Goal: Information Seeking & Learning: Find specific fact

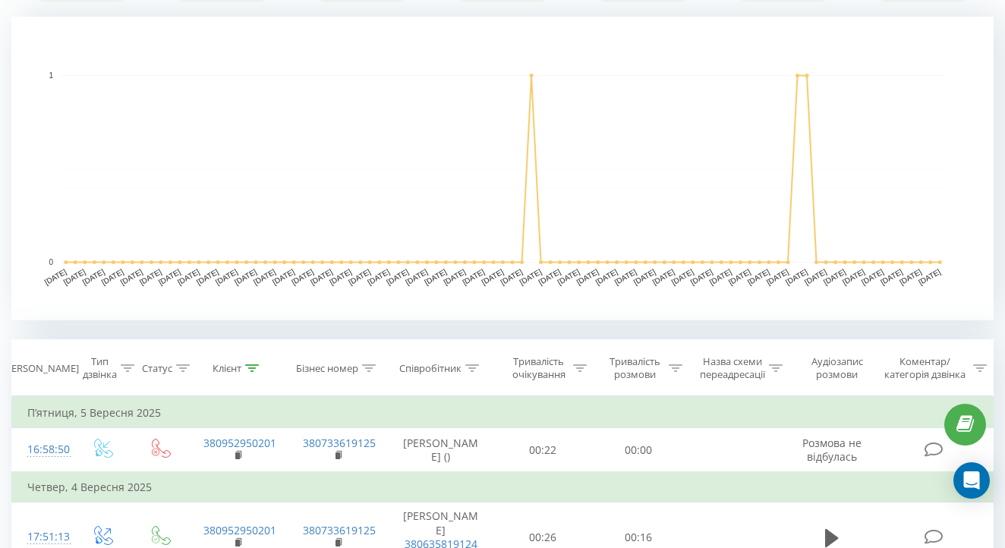
scroll to position [445, 0]
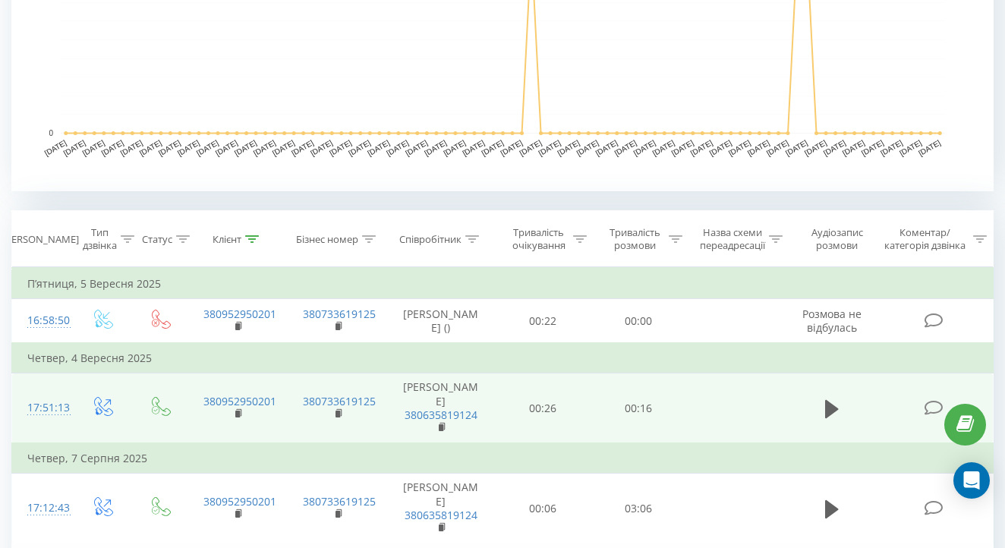
click at [815, 422] on td at bounding box center [831, 408] width 92 height 70
click at [825, 413] on span at bounding box center [831, 415] width 23 height 14
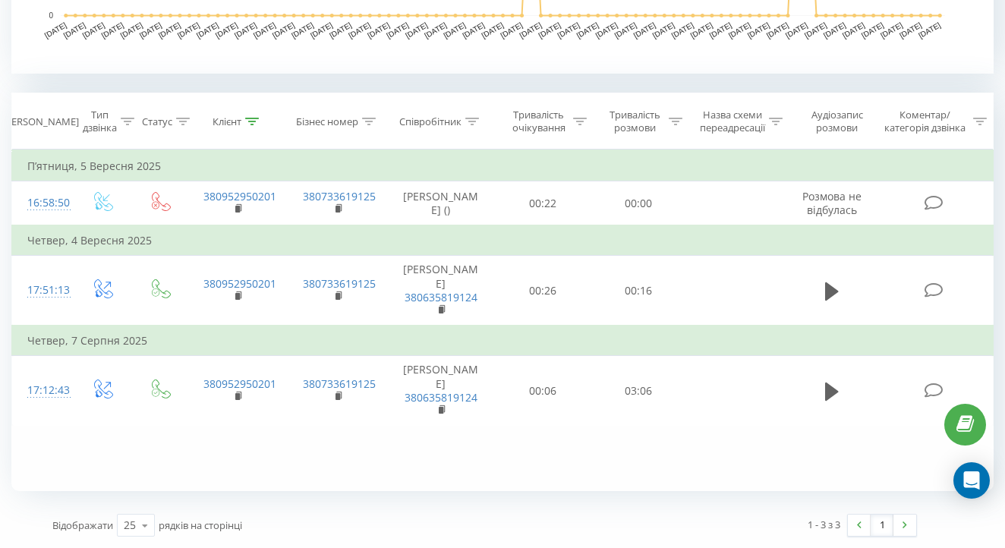
scroll to position [562, 0]
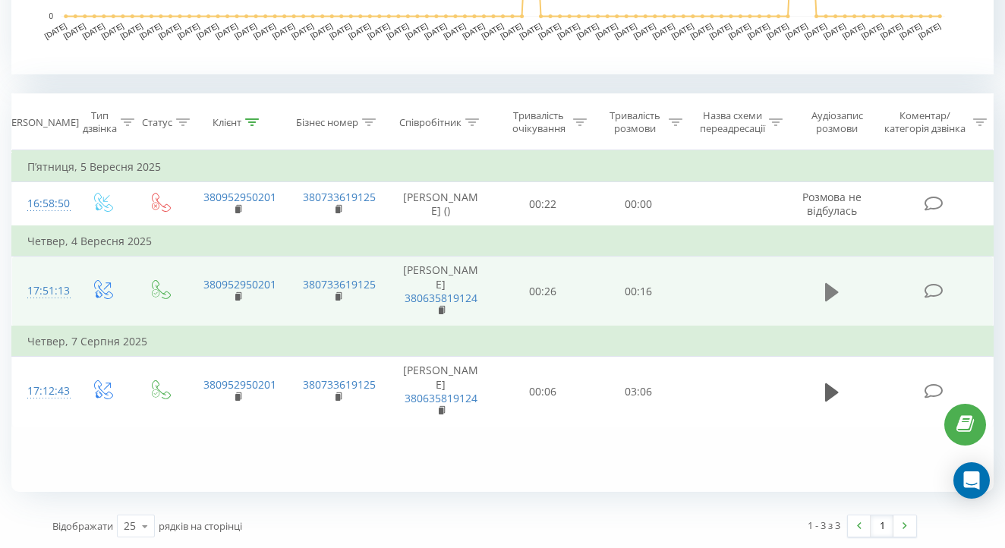
click at [835, 291] on icon at bounding box center [832, 292] width 14 height 21
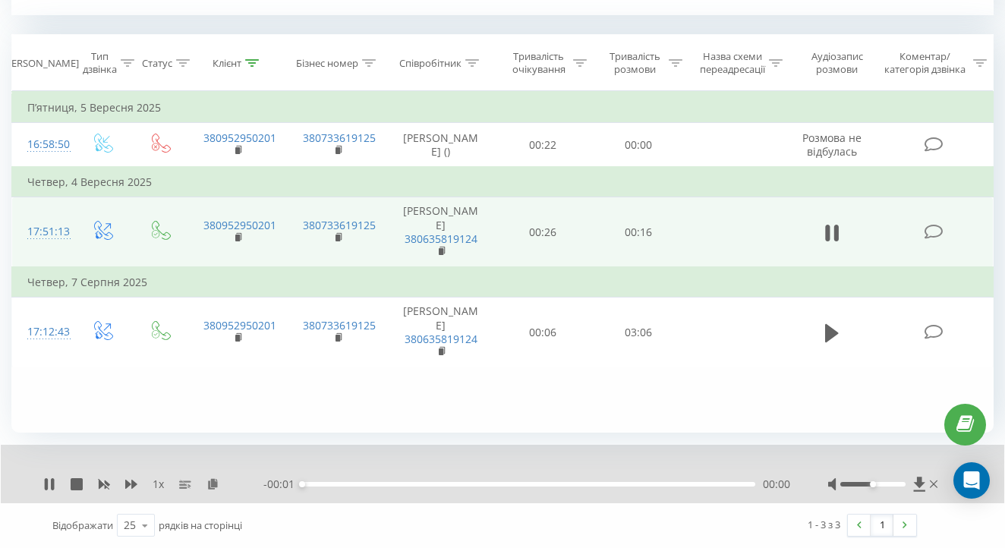
scroll to position [634, 0]
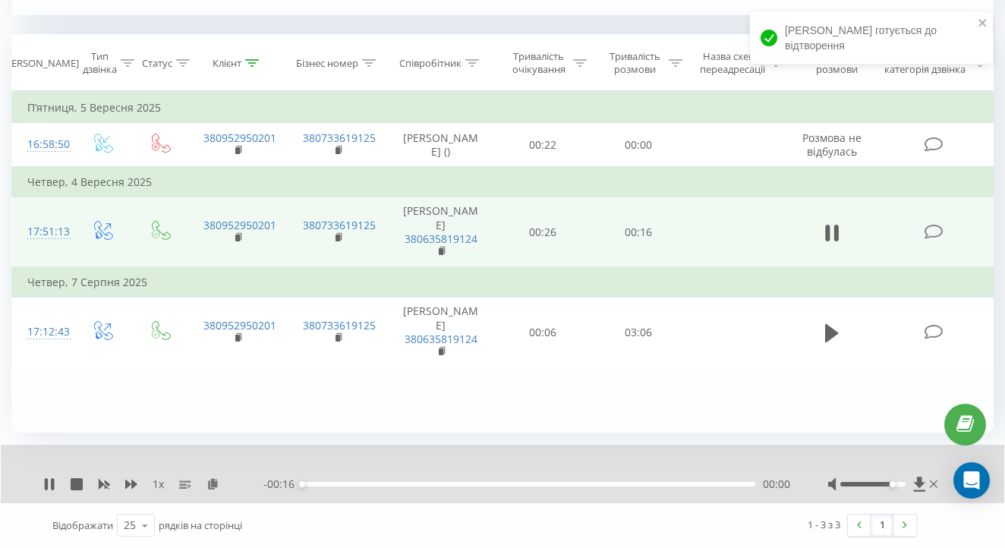
drag, startPoint x: 873, startPoint y: 486, endPoint x: 893, endPoint y: 486, distance: 20.5
click at [893, 486] on div "Accessibility label" at bounding box center [892, 484] width 6 height 6
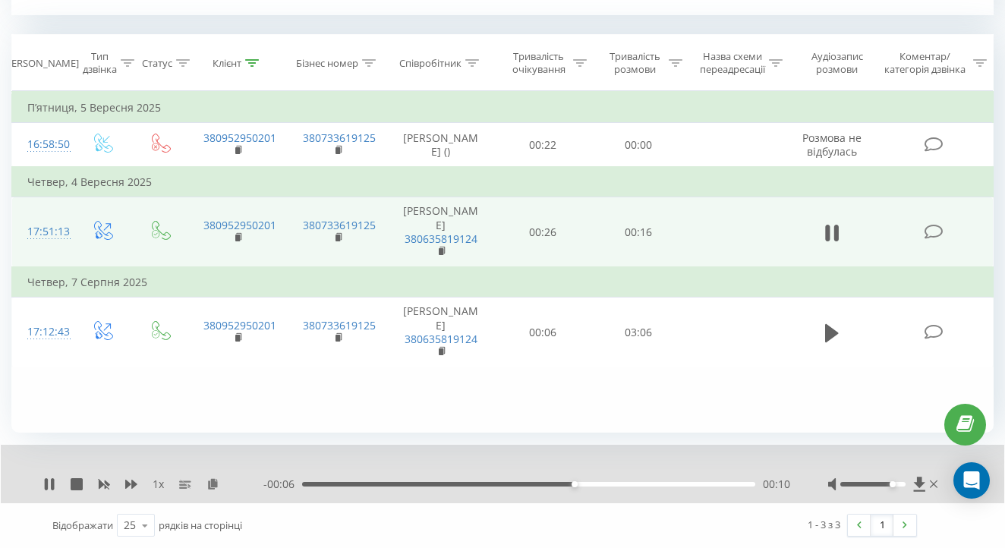
scroll to position [605, 0]
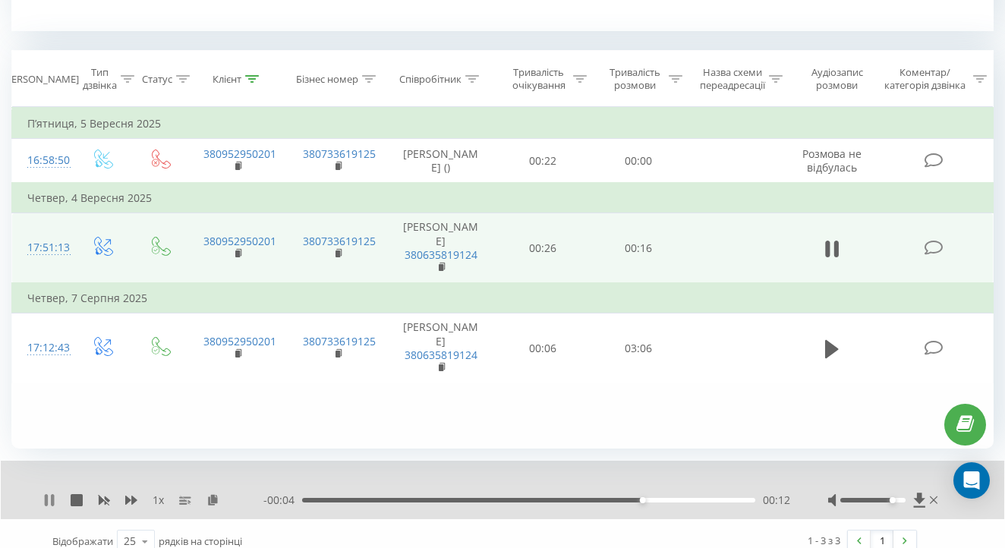
click at [44, 506] on icon at bounding box center [49, 500] width 12 height 12
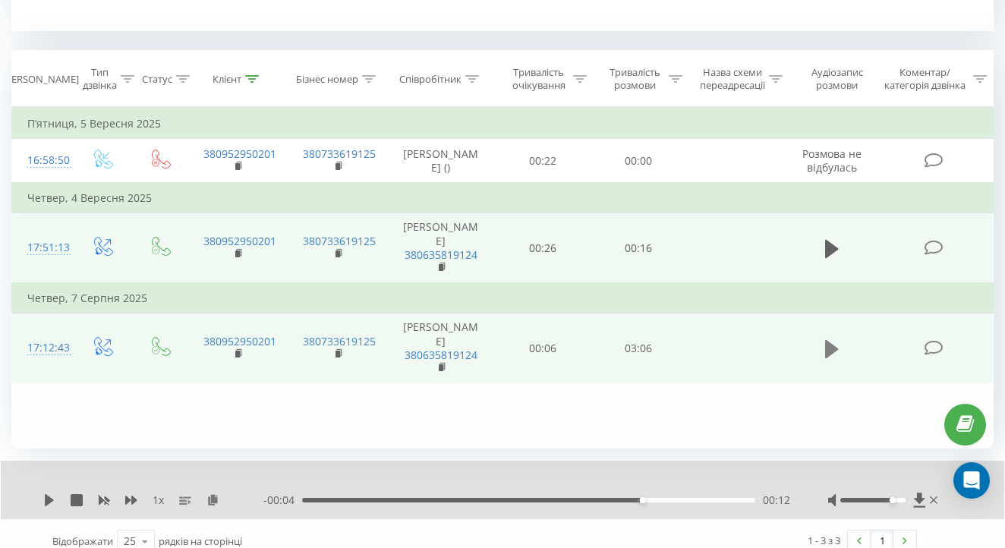
click at [828, 342] on icon at bounding box center [832, 349] width 14 height 18
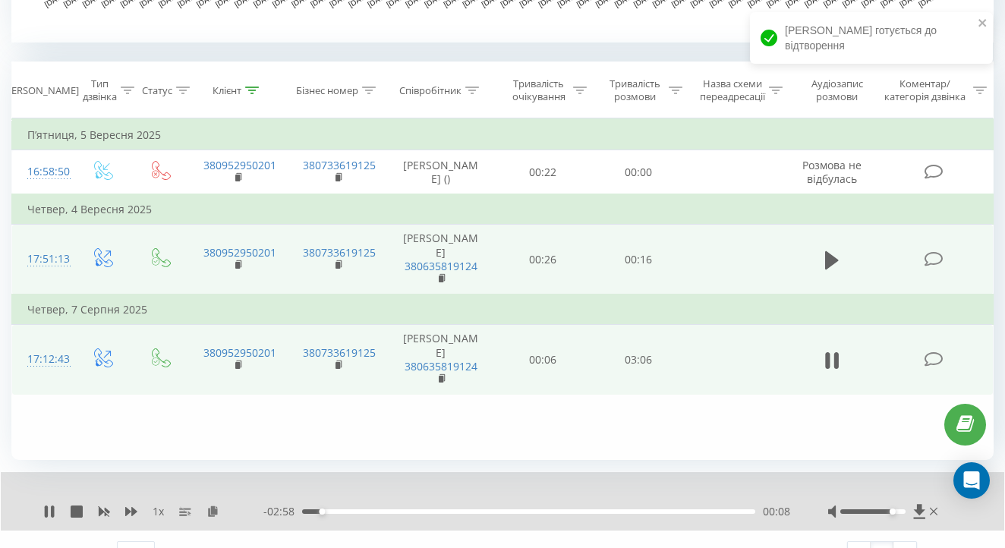
scroll to position [593, 0]
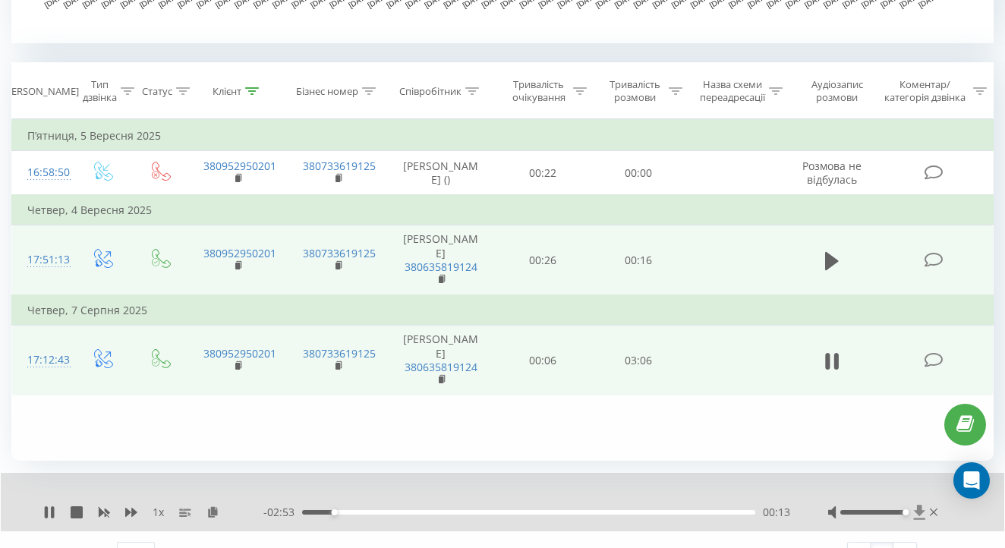
drag, startPoint x: 899, startPoint y: 526, endPoint x: 915, endPoint y: 533, distance: 17.7
click at [915, 520] on div at bounding box center [884, 512] width 113 height 15
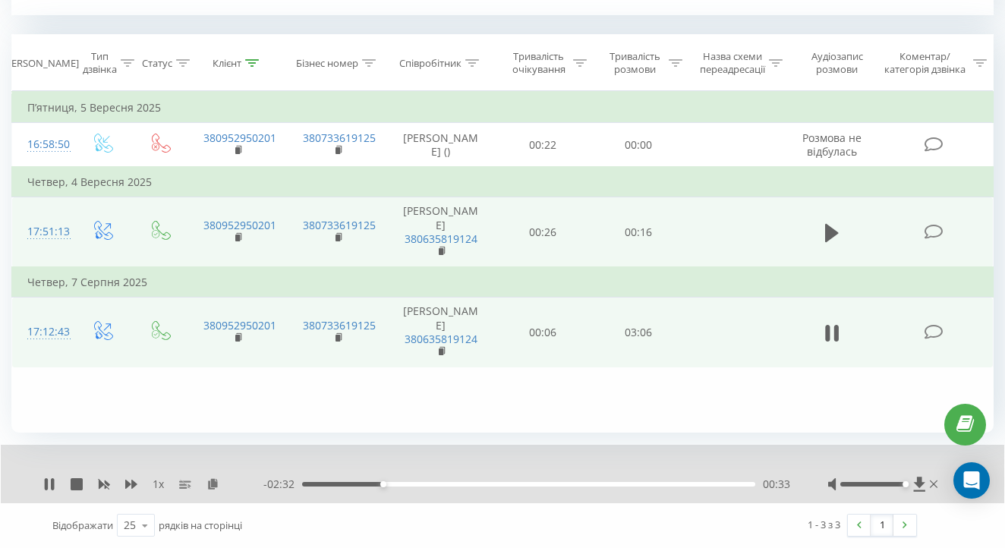
scroll to position [634, 0]
click at [52, 489] on icon at bounding box center [52, 484] width 3 height 12
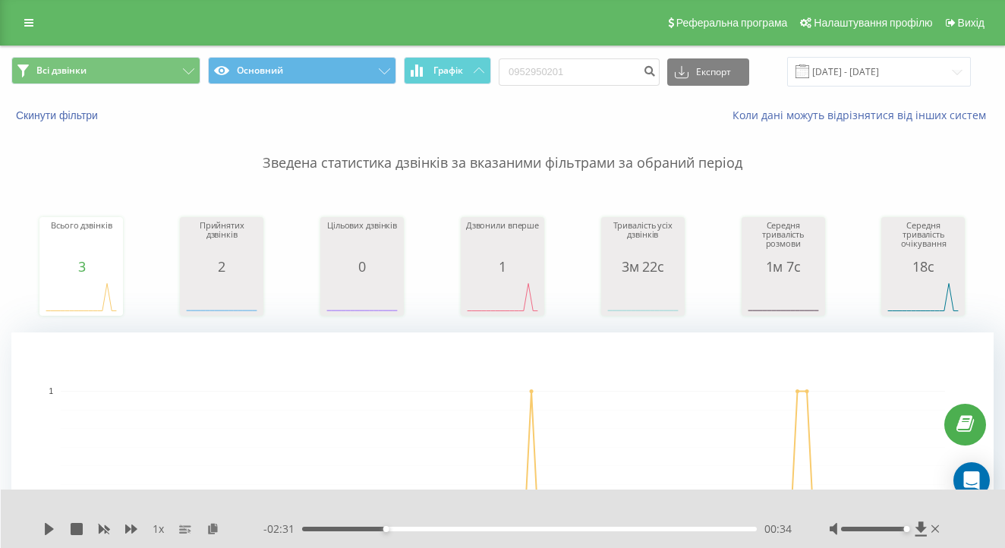
scroll to position [0, 0]
click at [618, 60] on input "0952950201" at bounding box center [579, 71] width 161 height 27
paste input "84489858"
type input "0984489858"
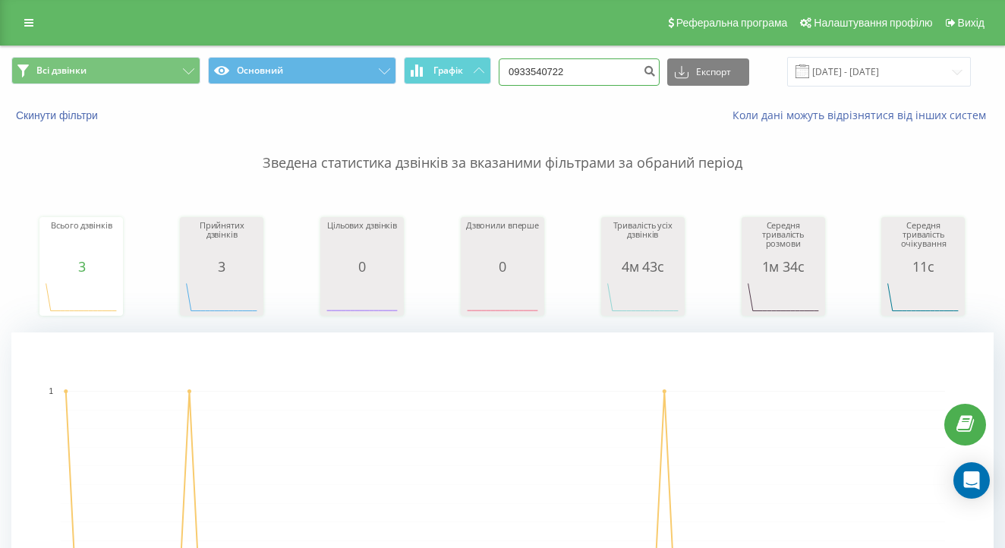
click at [600, 77] on input "0933540722" at bounding box center [579, 71] width 161 height 27
paste input "50623624"
type input "0506236242"
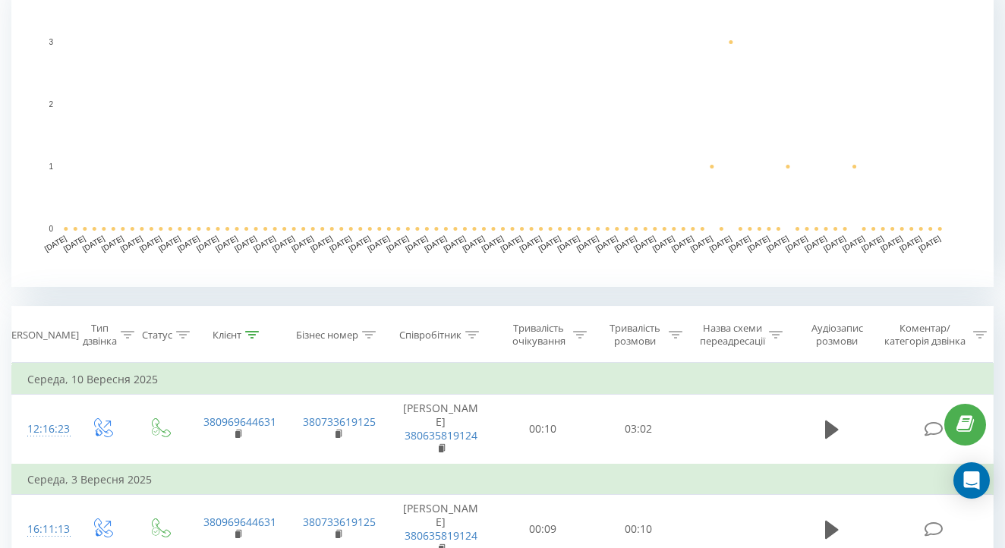
scroll to position [415, 0]
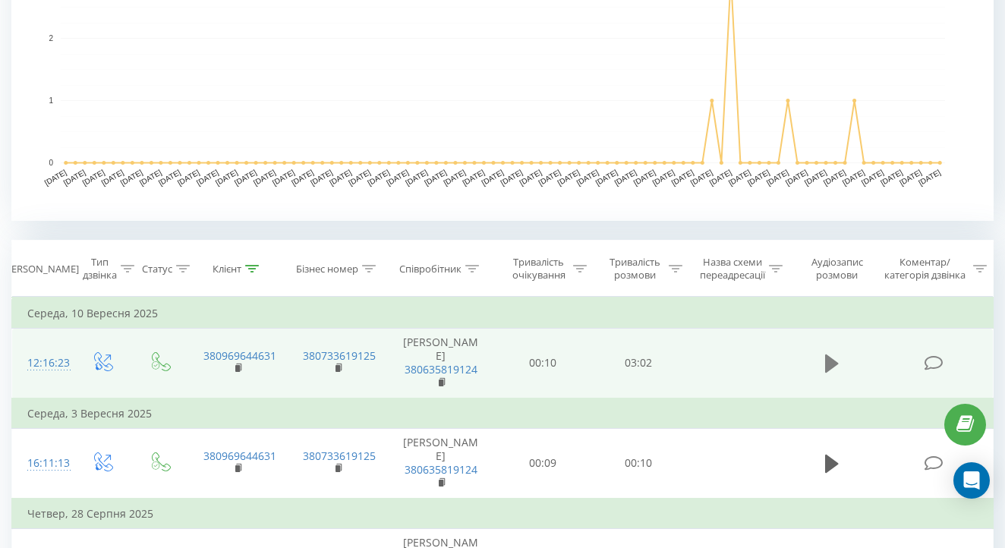
click at [835, 363] on icon at bounding box center [832, 363] width 14 height 21
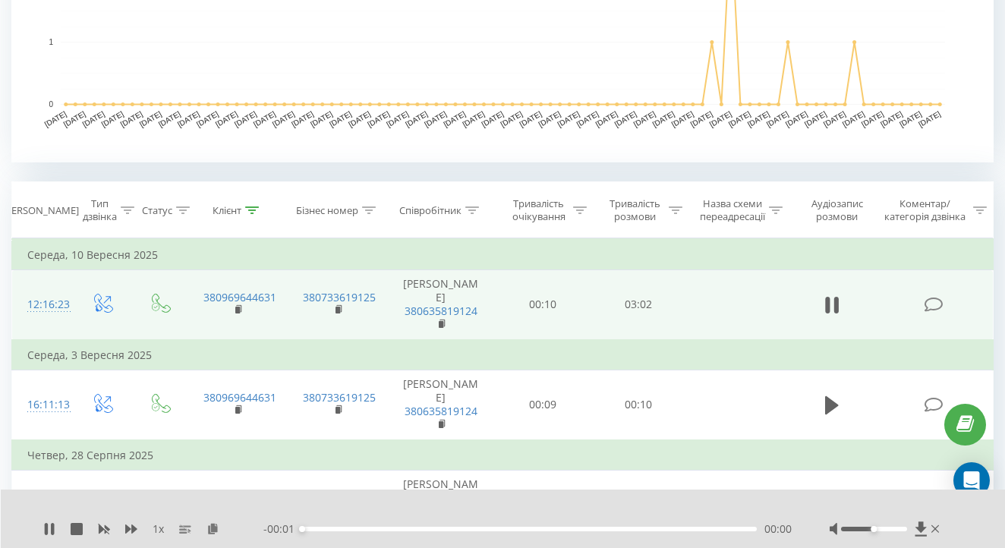
scroll to position [486, 0]
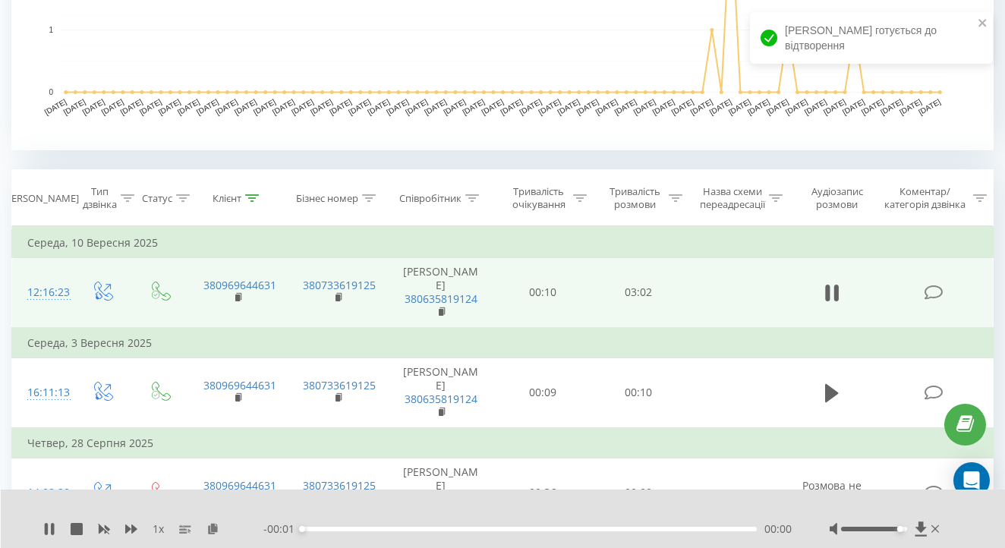
drag, startPoint x: 873, startPoint y: 527, endPoint x: 899, endPoint y: 527, distance: 25.8
click at [899, 527] on div "Accessibility label" at bounding box center [900, 529] width 6 height 6
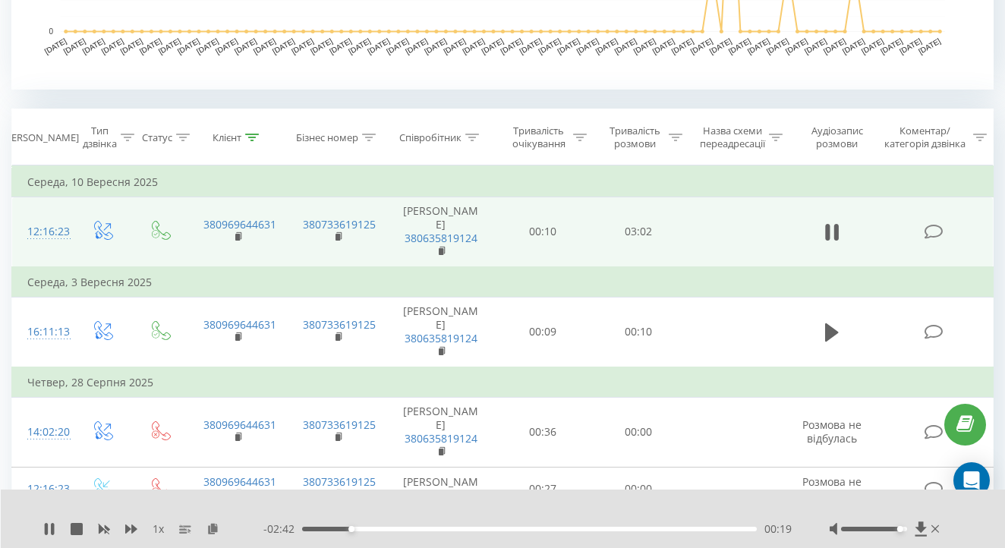
click at [896, 529] on div at bounding box center [885, 528] width 113 height 15
drag, startPoint x: 899, startPoint y: 529, endPoint x: 949, endPoint y: 529, distance: 50.1
click at [949, 529] on div "1 x - 02:41 00:20 00:20" at bounding box center [503, 518] width 1005 height 58
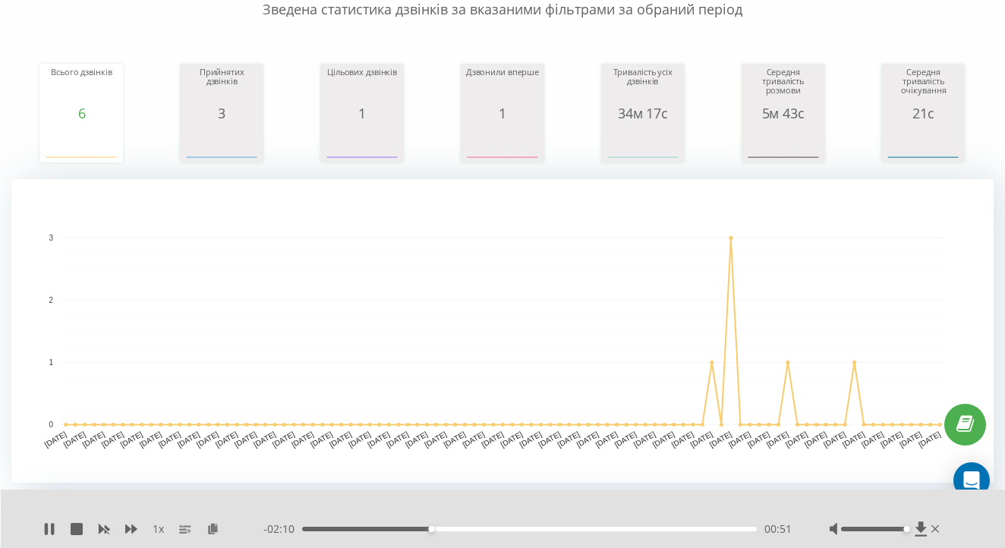
scroll to position [134, 0]
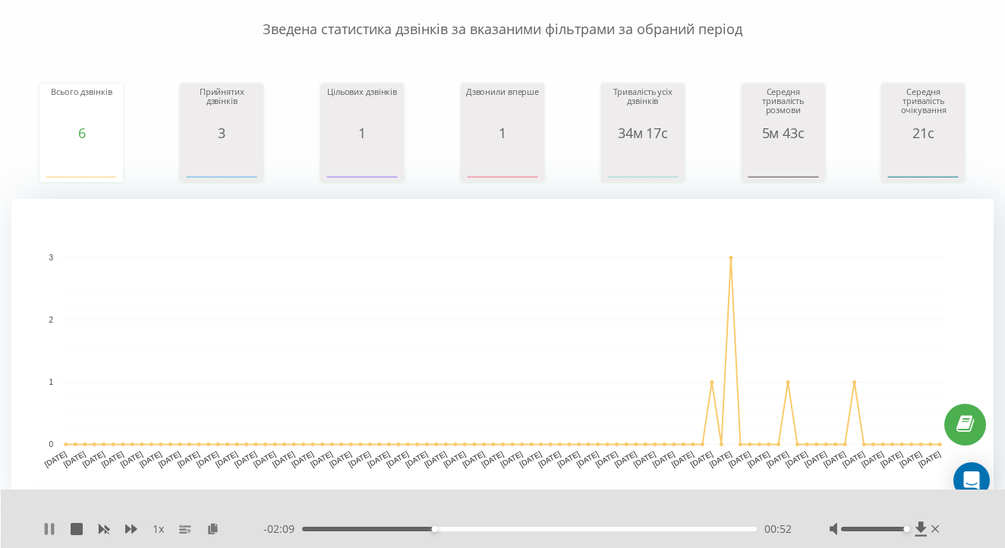
click at [45, 528] on icon at bounding box center [46, 529] width 3 height 12
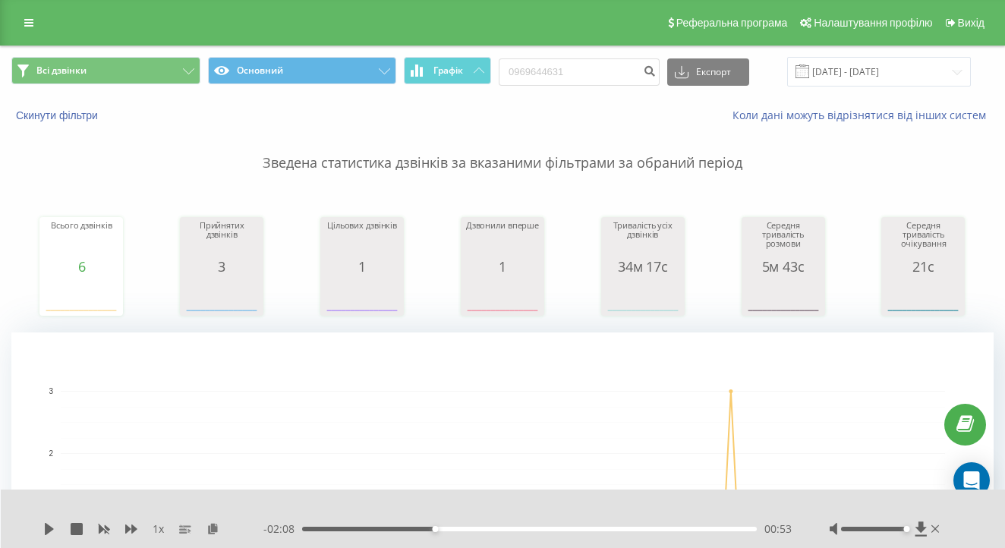
scroll to position [-7, 0]
click at [587, 95] on div "Всі дзвінки Основний Графік 0969644631 Експорт .csv .xls .xlsx 19.06.2025 - 19.…" at bounding box center [502, 71] width 1003 height 51
click at [601, 70] on input "0969644631" at bounding box center [579, 71] width 161 height 27
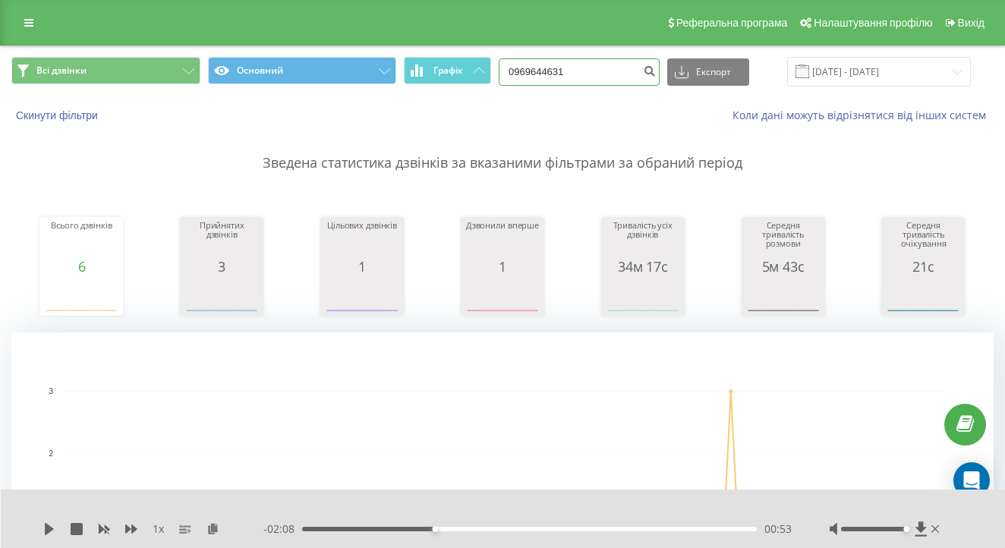
click at [601, 70] on input "0969644631" at bounding box center [579, 71] width 161 height 27
paste input "89193126"
type input "0989193126"
